Goal: Task Accomplishment & Management: Manage account settings

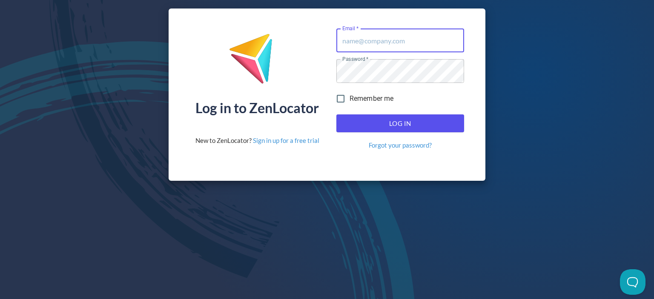
type input "[PERSON_NAME][EMAIL_ADDRESS][DOMAIN_NAME]"
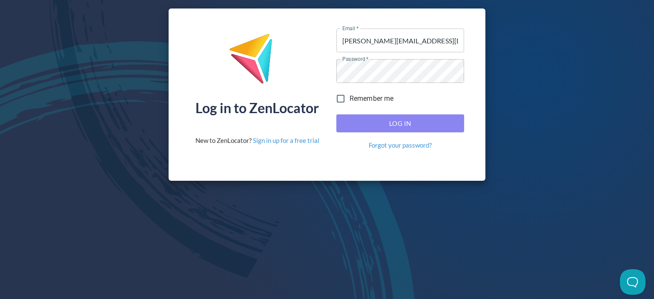
click at [398, 126] on span "Log In" at bounding box center [400, 123] width 109 height 11
click at [396, 122] on span "Log In" at bounding box center [400, 123] width 109 height 11
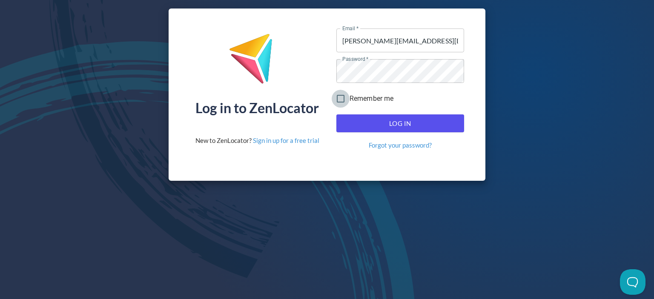
click at [340, 97] on input "Remember me" at bounding box center [341, 99] width 18 height 18
checkbox input "true"
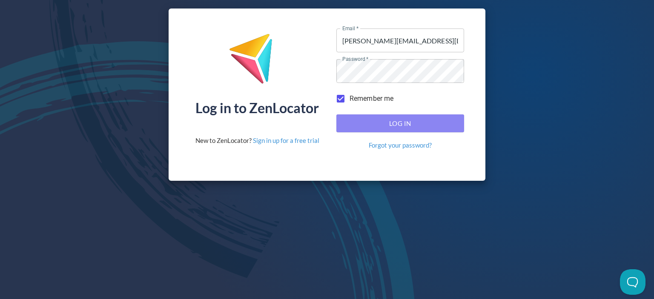
click at [391, 120] on span "Log In" at bounding box center [400, 123] width 109 height 11
click at [400, 124] on span "Log In" at bounding box center [400, 123] width 109 height 11
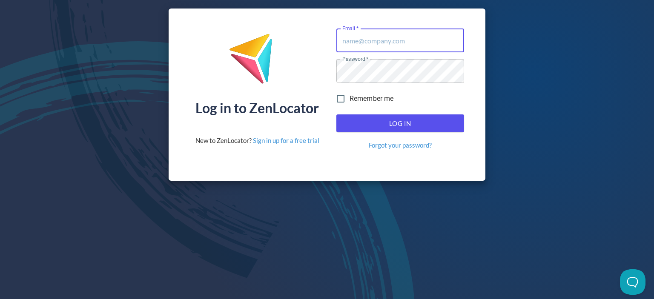
type input "[PERSON_NAME][EMAIL_ADDRESS][DOMAIN_NAME]"
click at [341, 97] on input "Remember me" at bounding box center [341, 99] width 18 height 18
checkbox input "true"
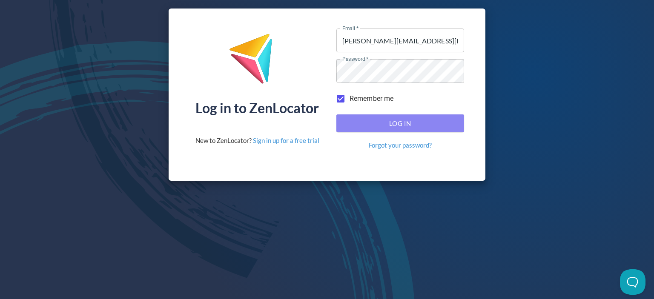
click at [403, 125] on span "Log In" at bounding box center [400, 123] width 109 height 11
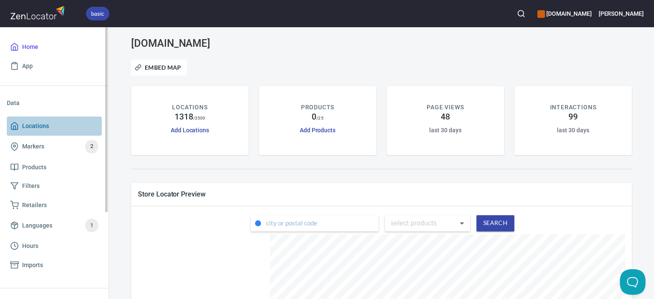
click at [40, 128] on span "Locations" at bounding box center [35, 126] width 27 height 11
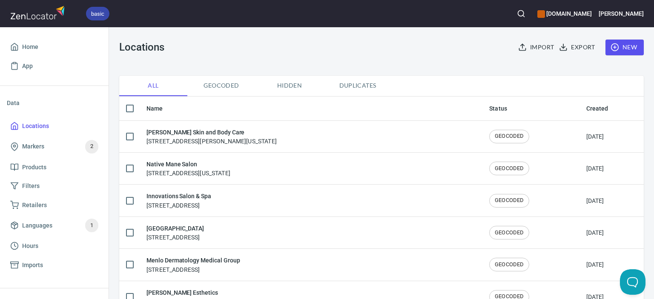
scroll to position [43, 0]
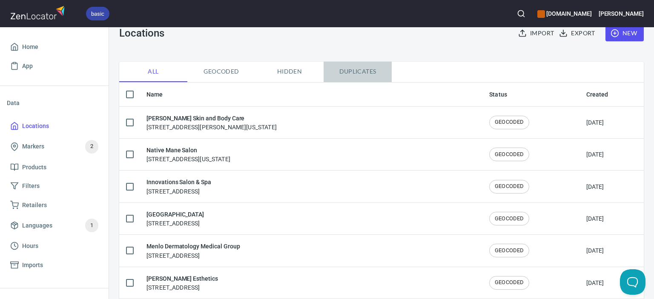
click at [358, 74] on span "Duplicates" at bounding box center [358, 71] width 58 height 11
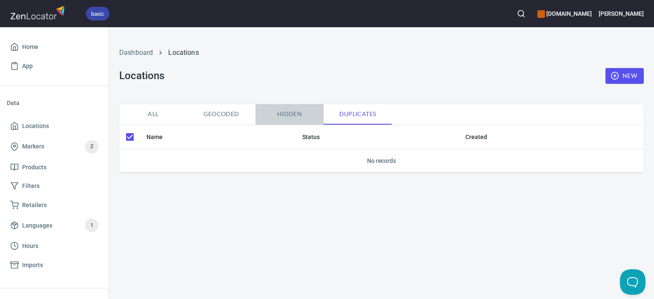
click at [290, 115] on span "Hidden" at bounding box center [289, 114] width 58 height 11
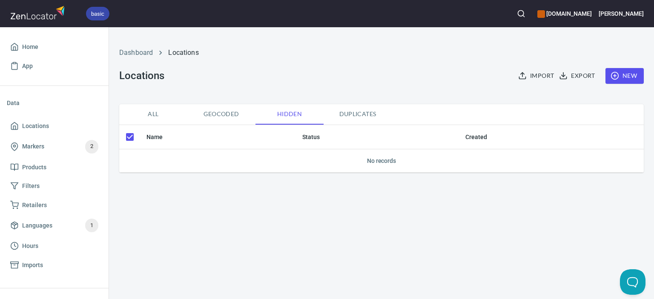
click at [152, 117] on span "All" at bounding box center [153, 114] width 58 height 11
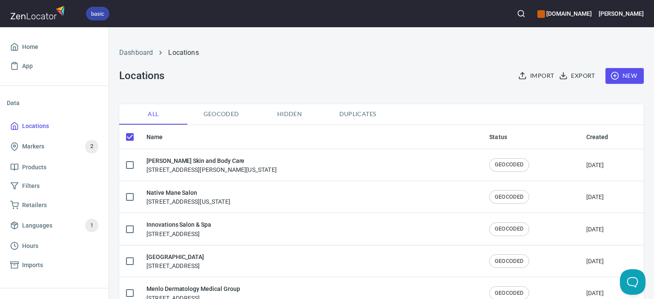
checkbox input "false"
click at [152, 136] on th "Name" at bounding box center [311, 137] width 343 height 24
click at [158, 138] on th "Name" at bounding box center [311, 137] width 343 height 24
click at [175, 137] on th "Name" at bounding box center [311, 137] width 343 height 24
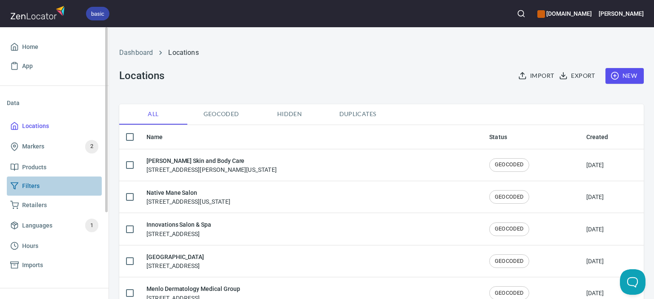
click at [29, 186] on span "Filters" at bounding box center [30, 186] width 17 height 11
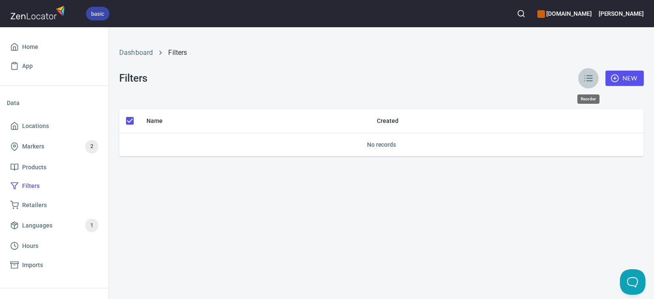
click at [589, 78] on line "button" at bounding box center [589, 78] width 6 height 0
click at [589, 80] on icon "button" at bounding box center [588, 78] width 10 height 10
click at [44, 124] on span "Locations" at bounding box center [35, 126] width 27 height 11
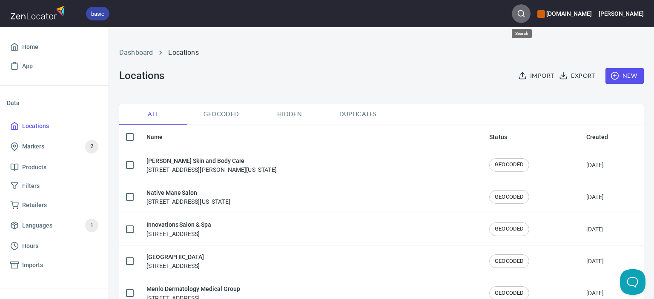
click at [525, 15] on icon "button" at bounding box center [521, 13] width 9 height 9
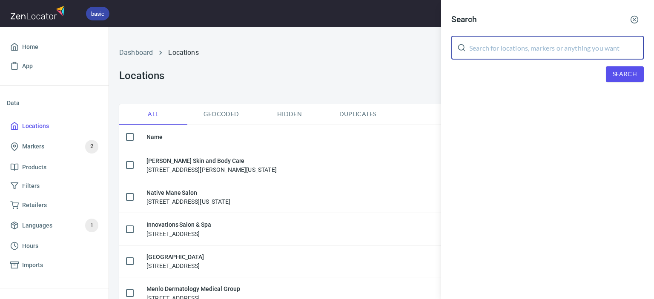
click at [508, 49] on input "text" at bounding box center [556, 48] width 174 height 24
type input "A"
type input "Dermatology Associates of [US_STATE]"
click at [631, 74] on span "Search" at bounding box center [624, 74] width 24 height 11
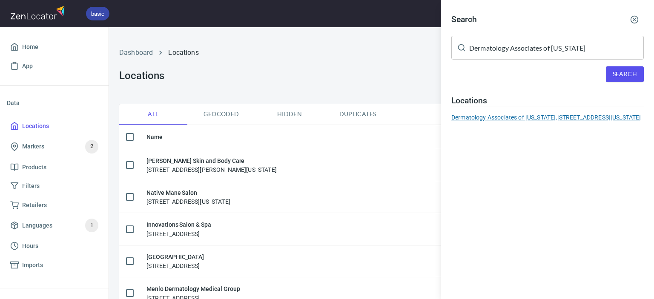
click at [547, 119] on div "Dermatology Associates of [US_STATE], [STREET_ADDRESS][US_STATE]" at bounding box center [547, 117] width 192 height 9
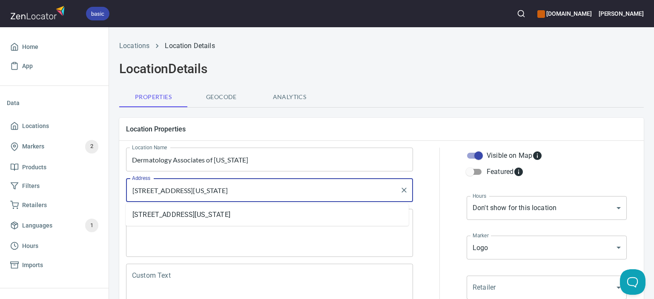
drag, startPoint x: 140, startPoint y: 190, endPoint x: 146, endPoint y: 191, distance: 5.5
click at [146, 191] on input "[STREET_ADDRESS][US_STATE]" at bounding box center [263, 190] width 266 height 16
drag, startPoint x: 148, startPoint y: 190, endPoint x: 141, endPoint y: 189, distance: 6.4
click at [141, 189] on input "[STREET_ADDRESS][US_STATE]" at bounding box center [263, 190] width 266 height 16
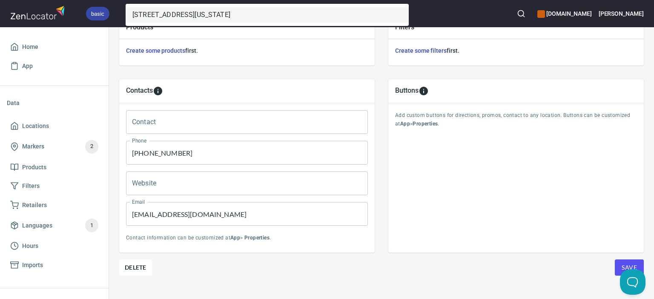
scroll to position [340, 0]
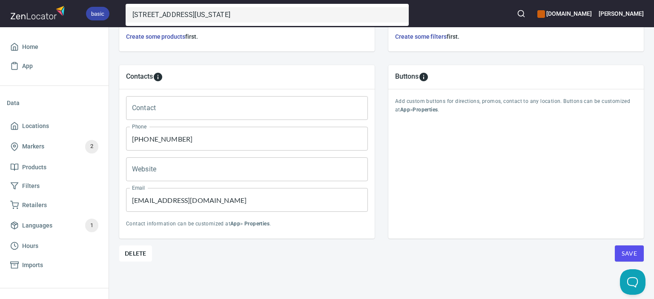
type input "[STREET_ADDRESS][US_STATE]"
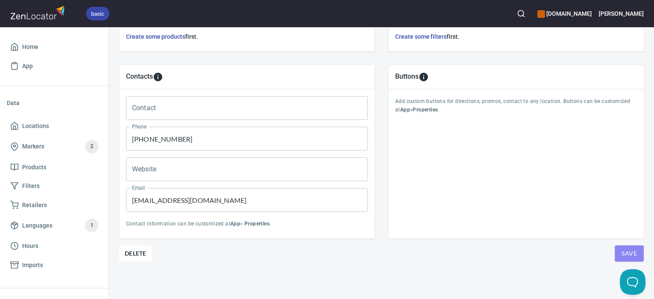
click at [625, 249] on span "Save" at bounding box center [628, 254] width 15 height 11
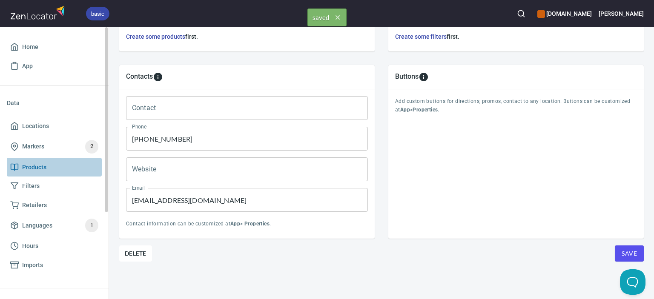
click at [26, 165] on span "Products" at bounding box center [34, 167] width 24 height 11
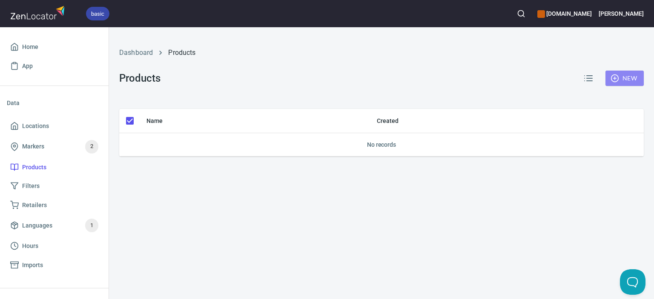
click at [619, 74] on span "New" at bounding box center [624, 78] width 25 height 11
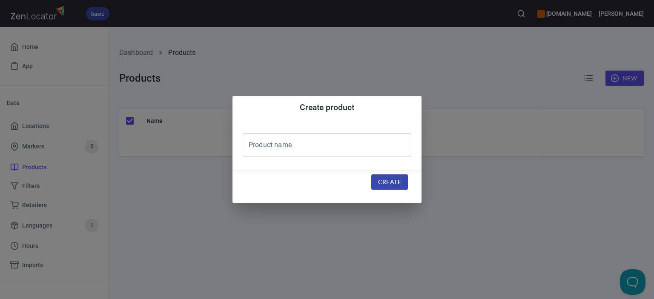
click at [355, 144] on input "text" at bounding box center [327, 145] width 169 height 24
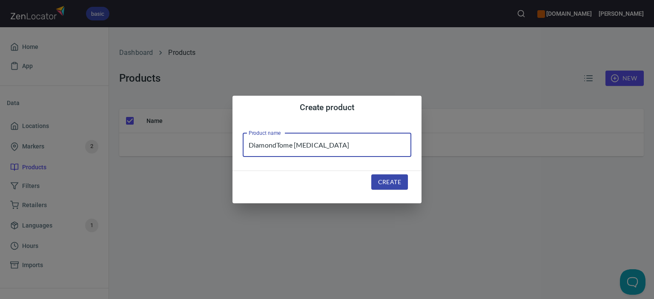
type input "DiamondTome [MEDICAL_DATA]"
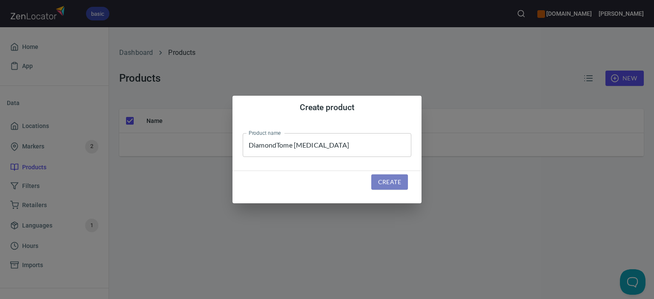
click at [393, 181] on span "Create" at bounding box center [389, 182] width 23 height 11
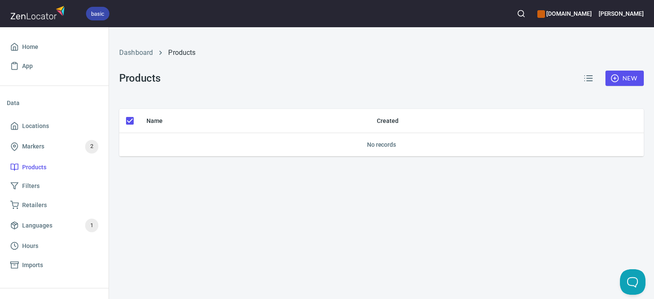
checkbox input "false"
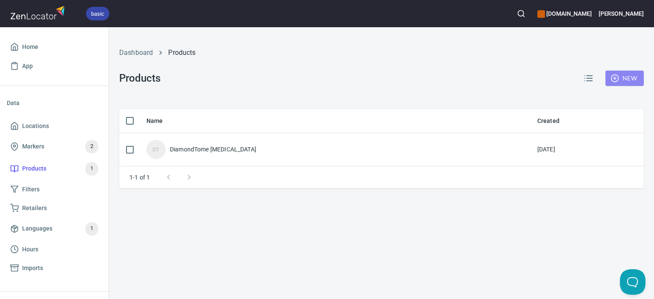
click at [618, 74] on icon "button" at bounding box center [614, 78] width 9 height 9
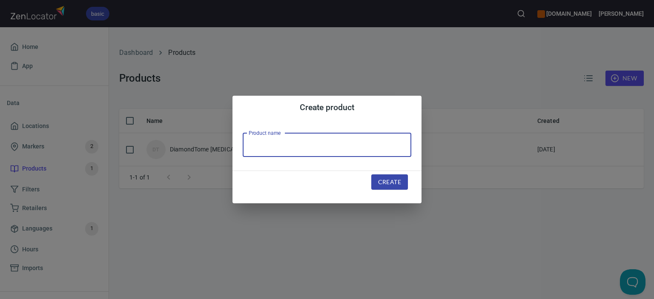
click at [359, 148] on input "text" at bounding box center [327, 145] width 169 height 24
type input "HydroPlus Treatment"
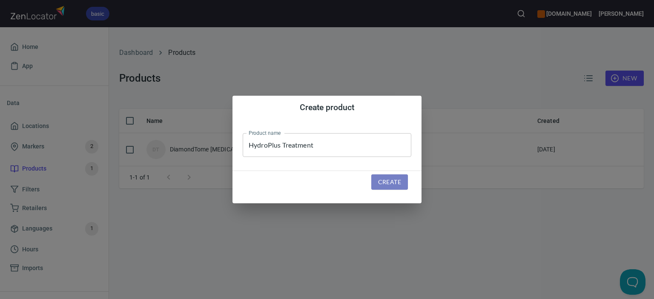
click at [395, 183] on span "Create" at bounding box center [389, 182] width 23 height 11
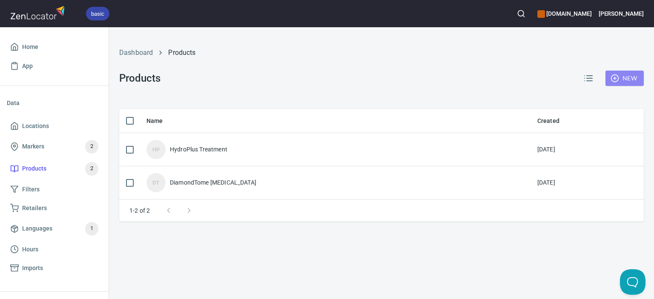
click at [618, 77] on circle "button" at bounding box center [614, 78] width 7 height 7
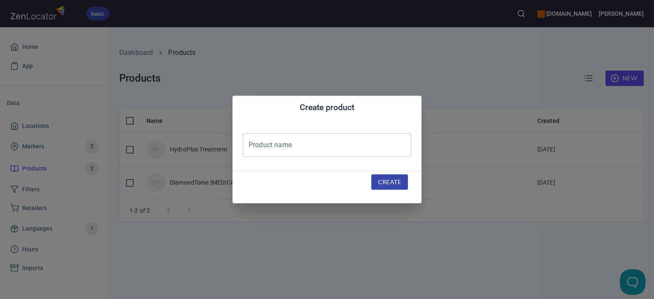
click at [378, 145] on input "text" at bounding box center [327, 145] width 169 height 24
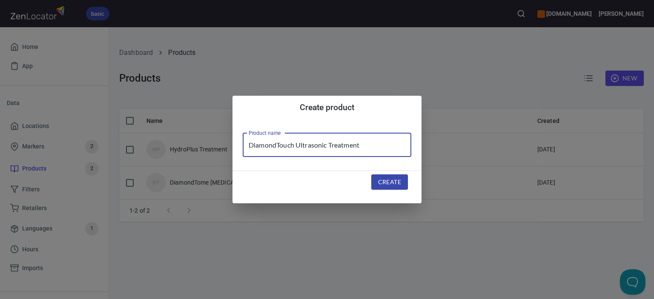
type input "DiamondTouch Ultrasonic Treatment"
click at [382, 183] on span "Create" at bounding box center [389, 182] width 23 height 11
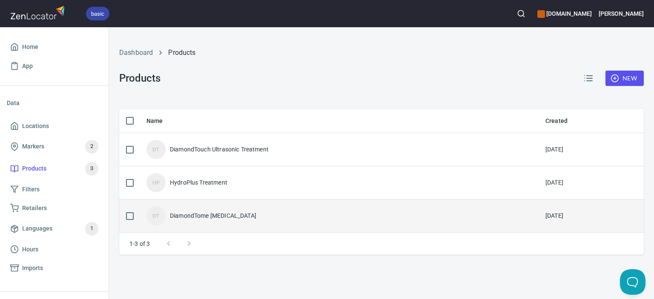
click at [220, 217] on div "DiamondTome [MEDICAL_DATA]" at bounding box center [213, 216] width 86 height 9
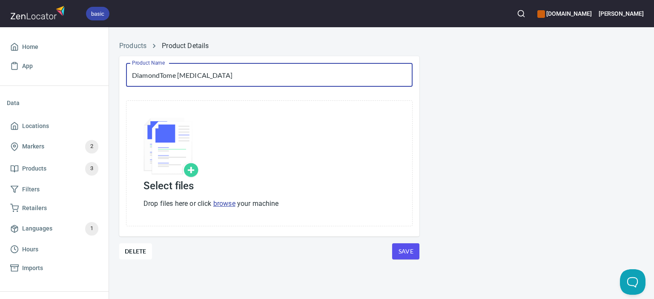
click at [269, 72] on input "DiamondTome [MEDICAL_DATA]" at bounding box center [269, 75] width 286 height 24
type input "DiamondTome [MEDICAL_DATA] Treatment"
click at [412, 250] on span "Save" at bounding box center [406, 251] width 14 height 11
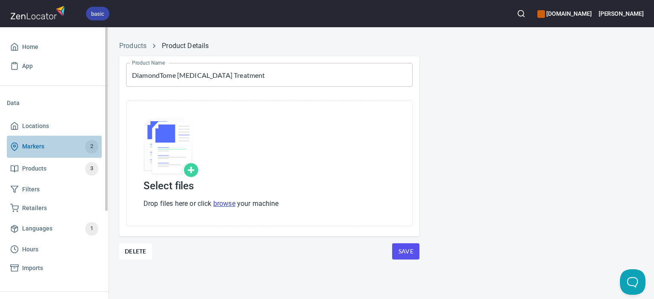
click at [34, 146] on span "Markers" at bounding box center [33, 146] width 22 height 11
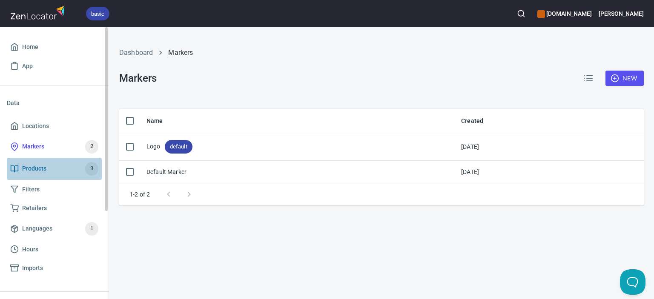
click at [37, 170] on span "Products" at bounding box center [34, 168] width 24 height 11
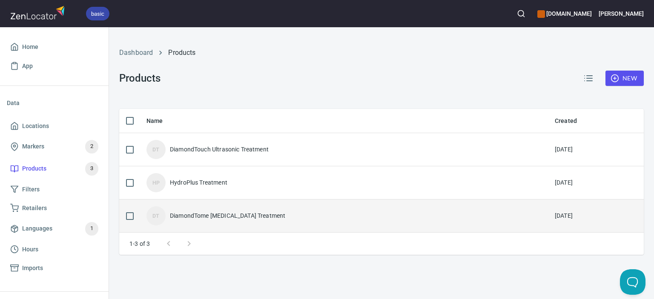
click at [199, 215] on div "DiamondTome [MEDICAL_DATA] Treatment" at bounding box center [227, 216] width 115 height 9
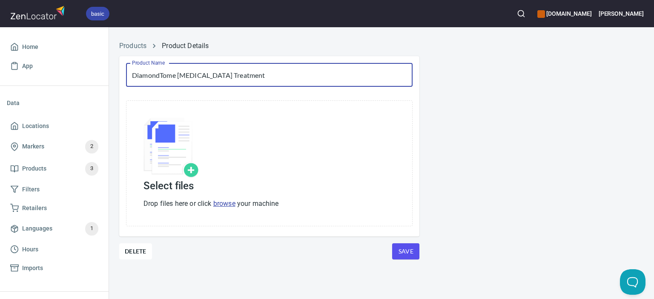
click at [287, 71] on input "DiamondTome [MEDICAL_DATA] Treatment" at bounding box center [269, 75] width 286 height 24
drag, startPoint x: 177, startPoint y: 73, endPoint x: 159, endPoint y: 73, distance: 17.9
click at [159, 73] on input "DiamondTome [MEDICAL_DATA] Treatment" at bounding box center [269, 75] width 286 height 24
click at [161, 73] on input "Diamond [MEDICAL_DATA] Treatment" at bounding box center [269, 75] width 286 height 24
type input "DiamondMicrodermabrasion Treatment"
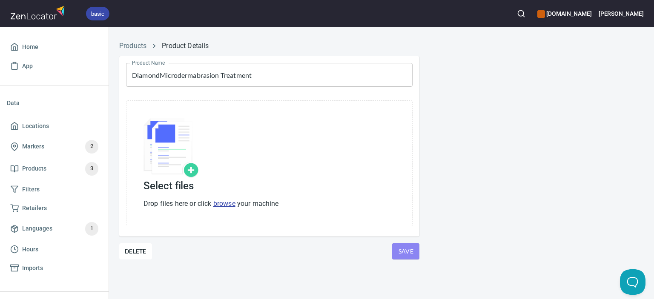
click at [408, 252] on span "Save" at bounding box center [406, 251] width 14 height 11
click at [406, 250] on span "Save" at bounding box center [406, 251] width 14 height 11
click at [132, 46] on link "Products" at bounding box center [132, 46] width 27 height 8
